Goal: Navigation & Orientation: Find specific page/section

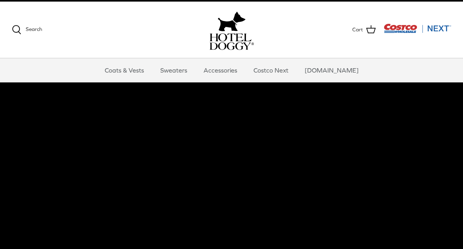
scroll to position [16, 0]
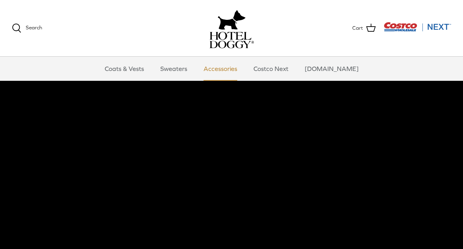
click at [224, 66] on link "Accessories" at bounding box center [221, 69] width 48 height 24
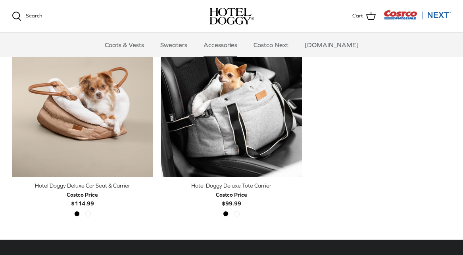
scroll to position [209, 0]
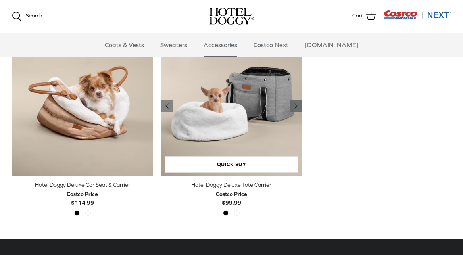
click at [299, 105] on icon "Right" at bounding box center [296, 106] width 10 height 10
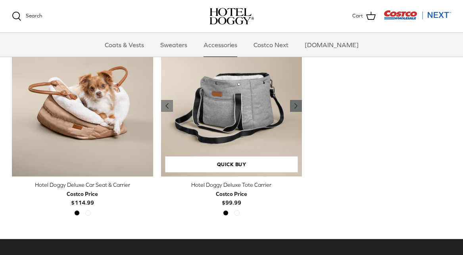
click at [299, 105] on icon "Right" at bounding box center [296, 106] width 10 height 10
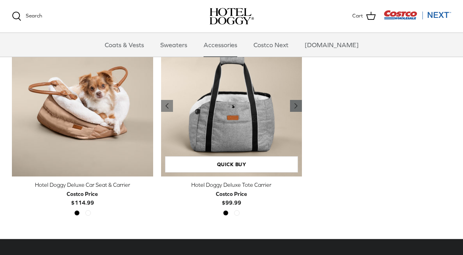
click at [299, 105] on icon "Right" at bounding box center [296, 106] width 10 height 10
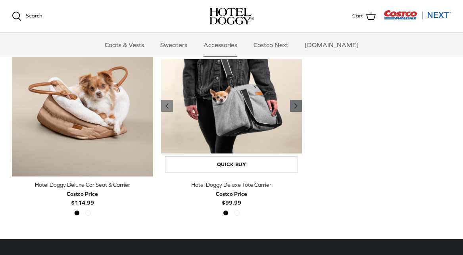
click at [299, 105] on icon "Right" at bounding box center [296, 106] width 10 height 10
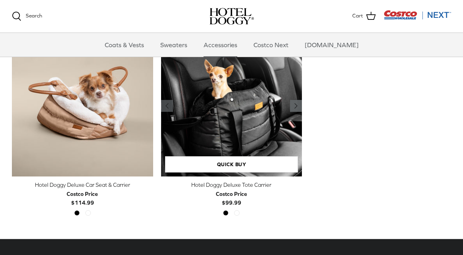
click at [299, 105] on icon "Right" at bounding box center [296, 106] width 10 height 10
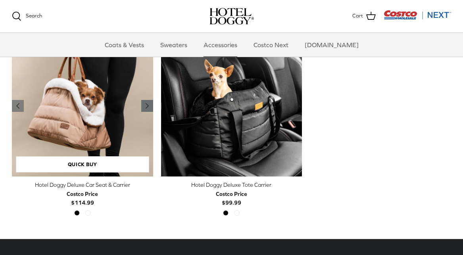
click at [143, 104] on icon "Right" at bounding box center [148, 106] width 10 height 10
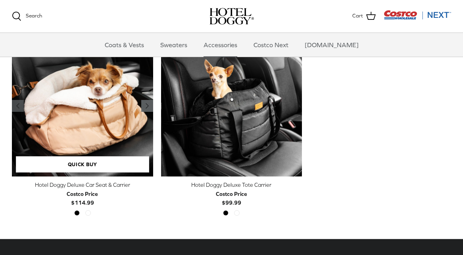
click at [143, 104] on icon "Right" at bounding box center [148, 106] width 10 height 10
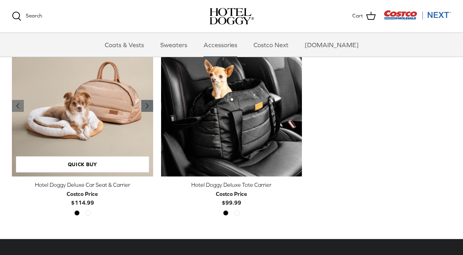
click at [143, 104] on icon "Right" at bounding box center [148, 106] width 10 height 10
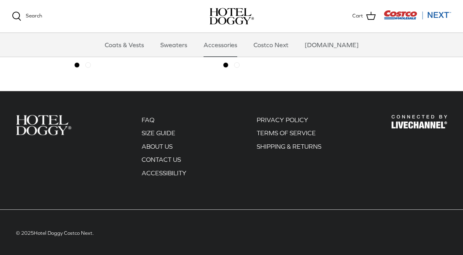
scroll to position [357, 0]
